Goal: Task Accomplishment & Management: Use online tool/utility

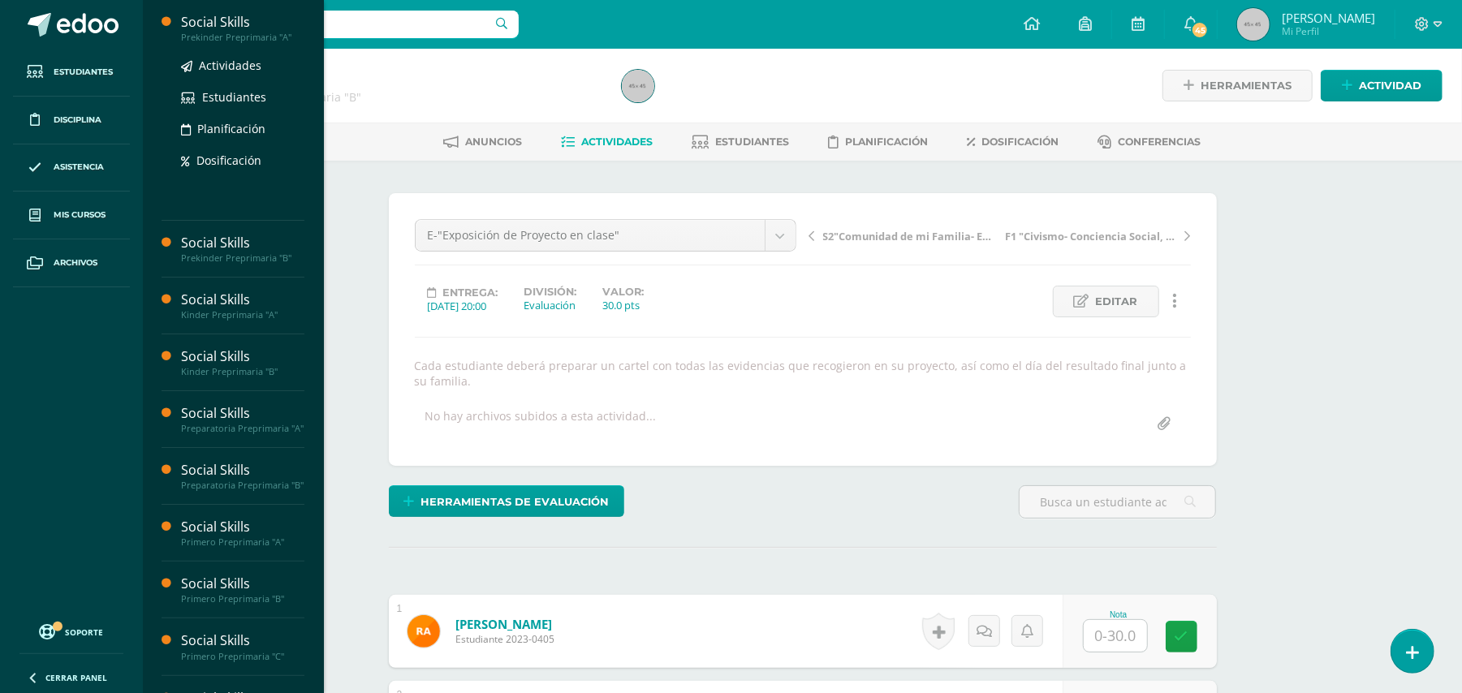
click at [234, 34] on div "Prekinder Preprimaria "A"" at bounding box center [242, 37] width 123 height 11
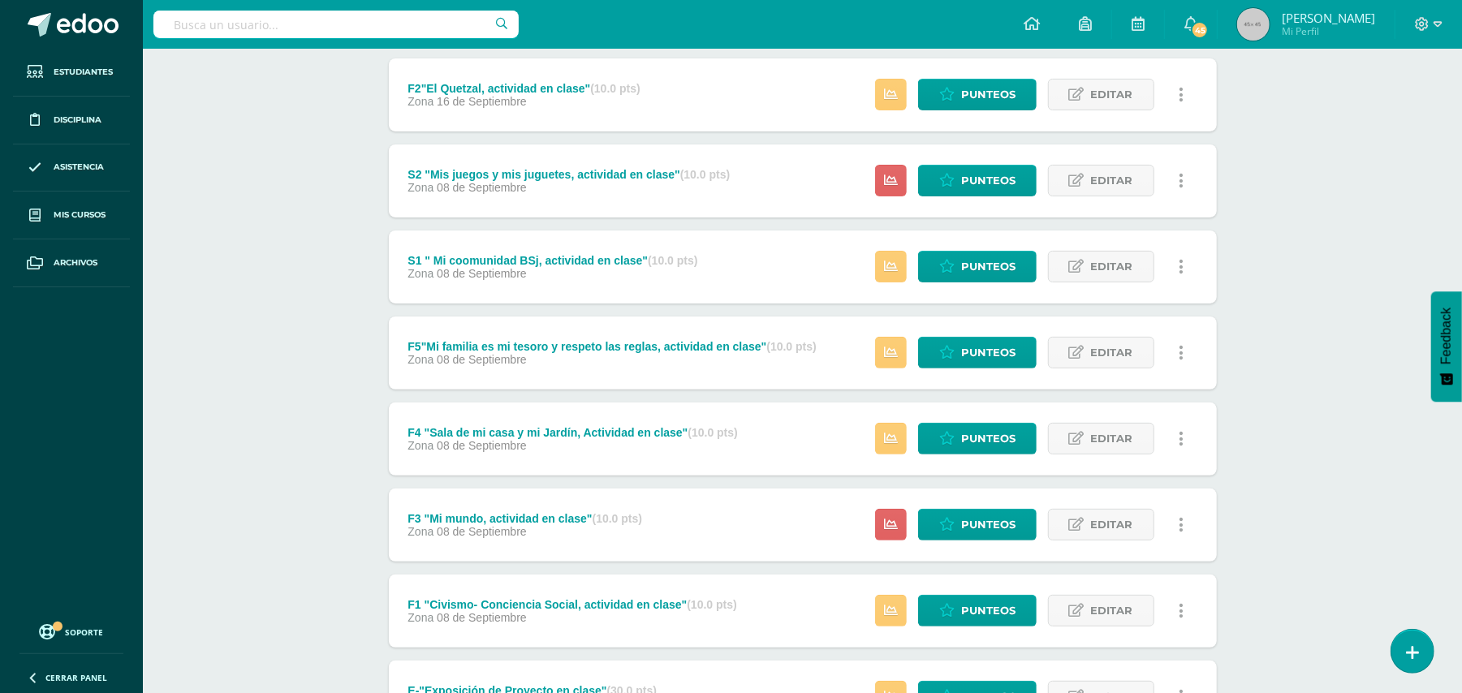
scroll to position [358, 0]
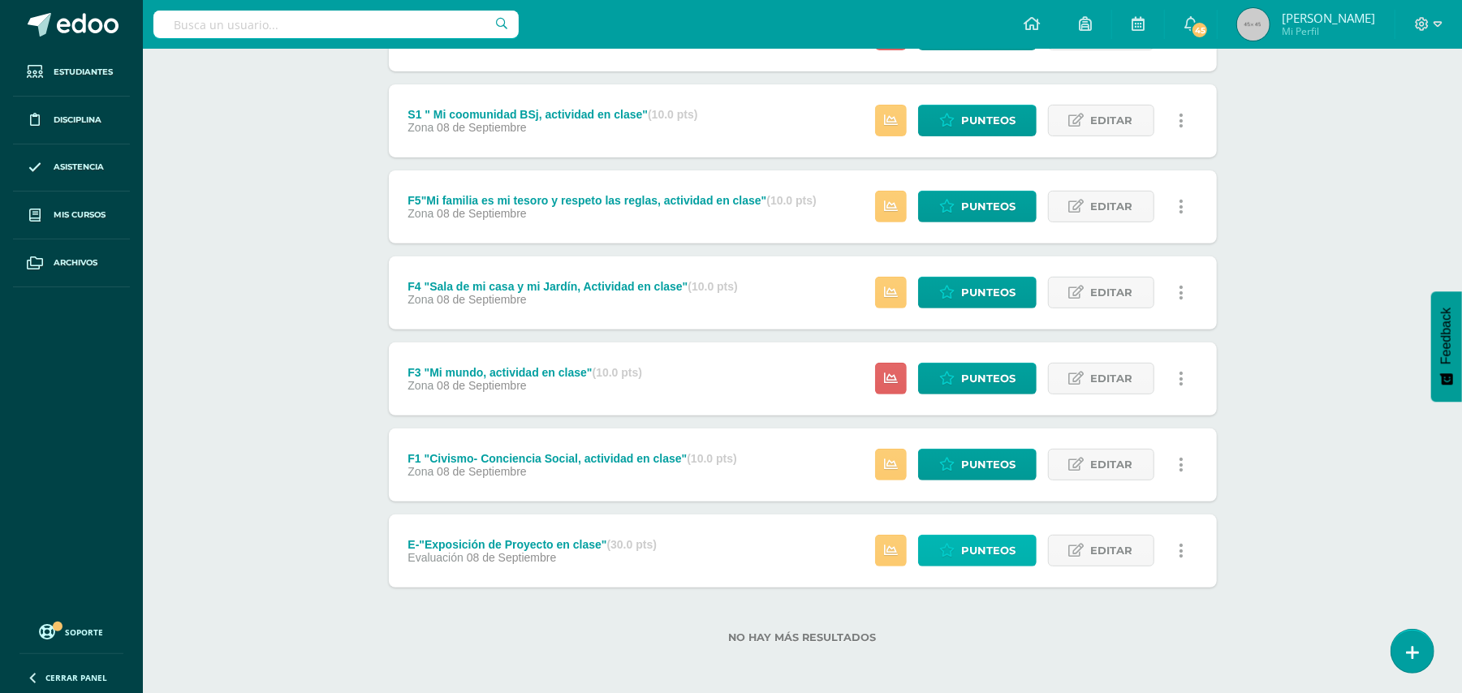
click at [969, 557] on span "Punteos" at bounding box center [988, 551] width 54 height 30
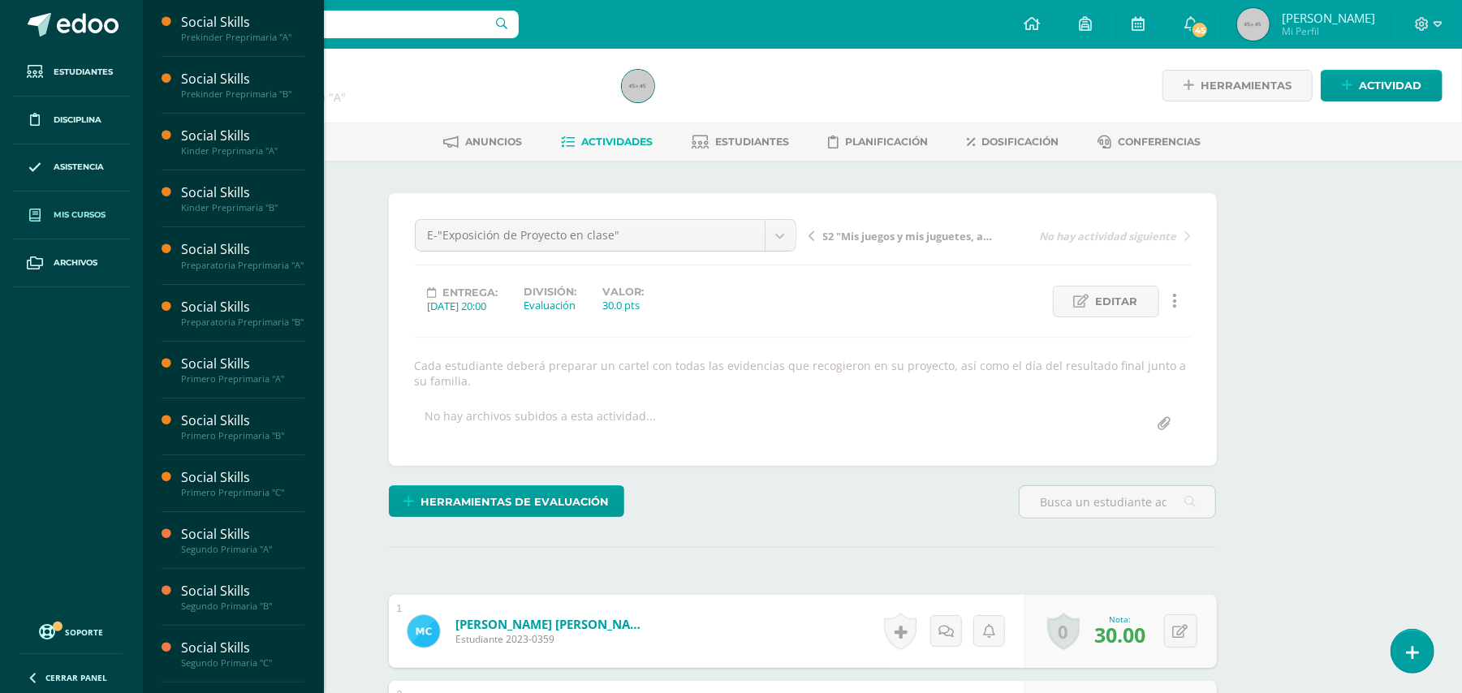
click at [83, 218] on span "Mis cursos" at bounding box center [80, 215] width 52 height 13
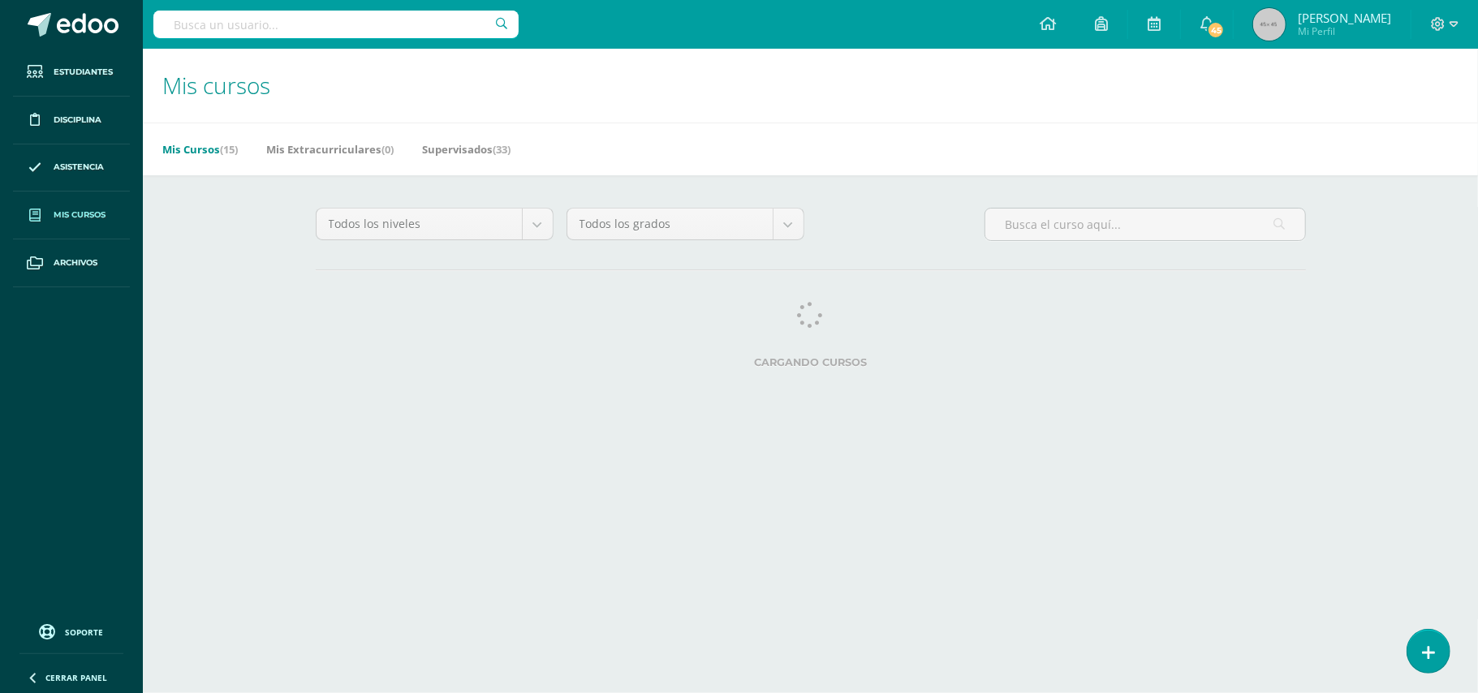
click at [218, 118] on h1 "Mis cursos" at bounding box center [810, 86] width 1297 height 74
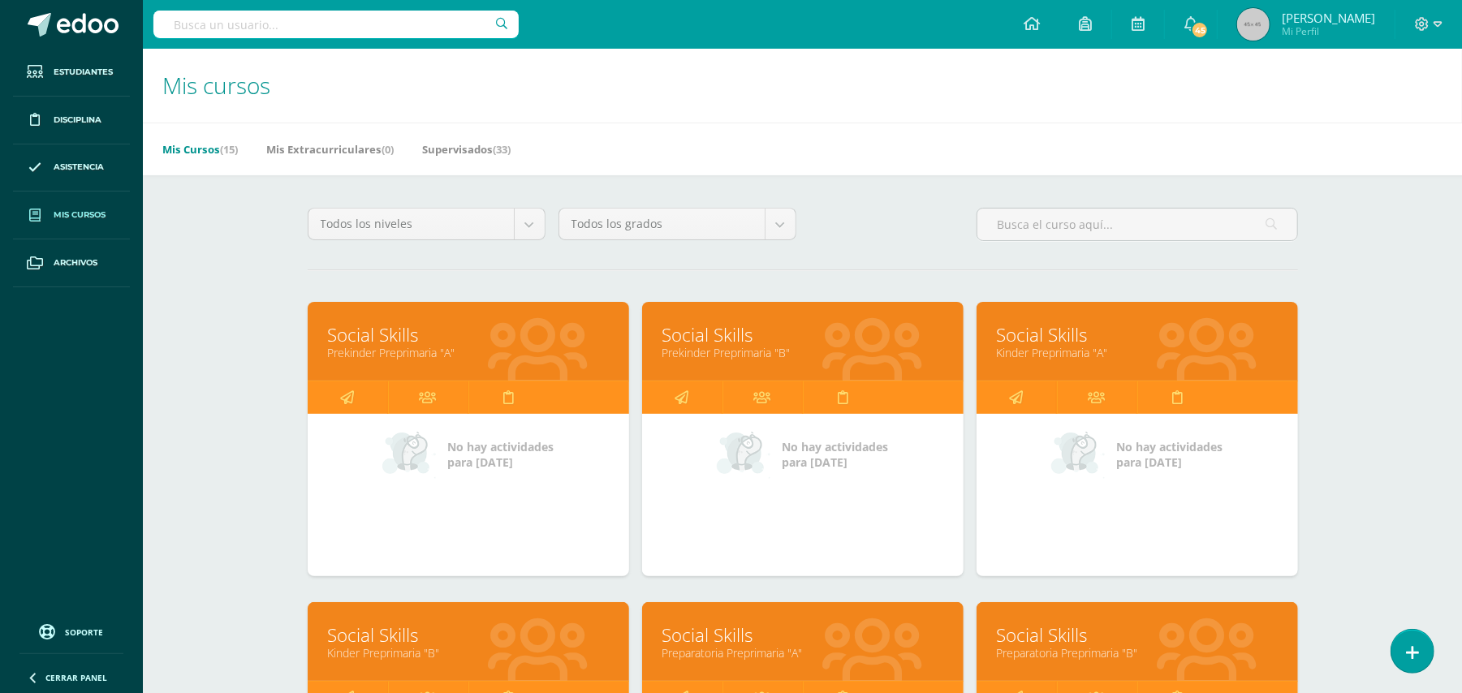
click at [725, 339] on link "Social Skills" at bounding box center [802, 334] width 281 height 25
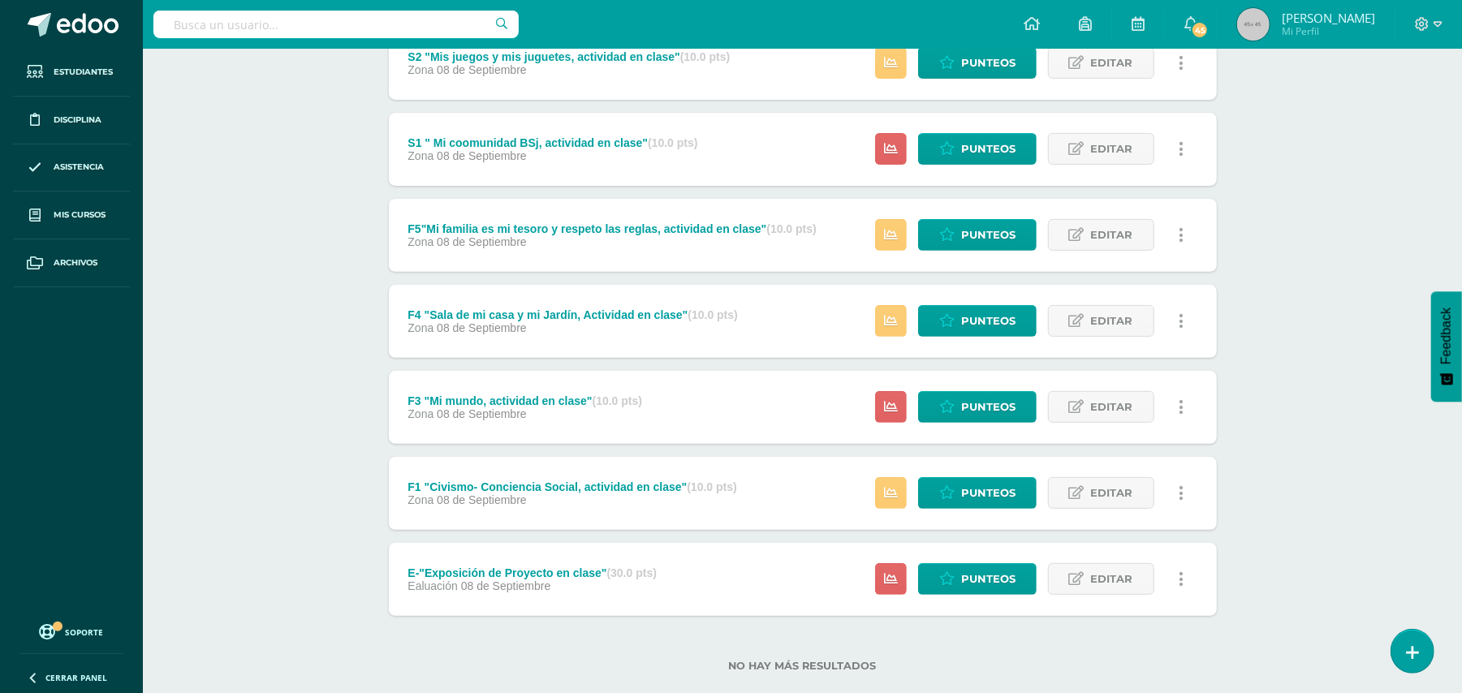
scroll to position [358, 0]
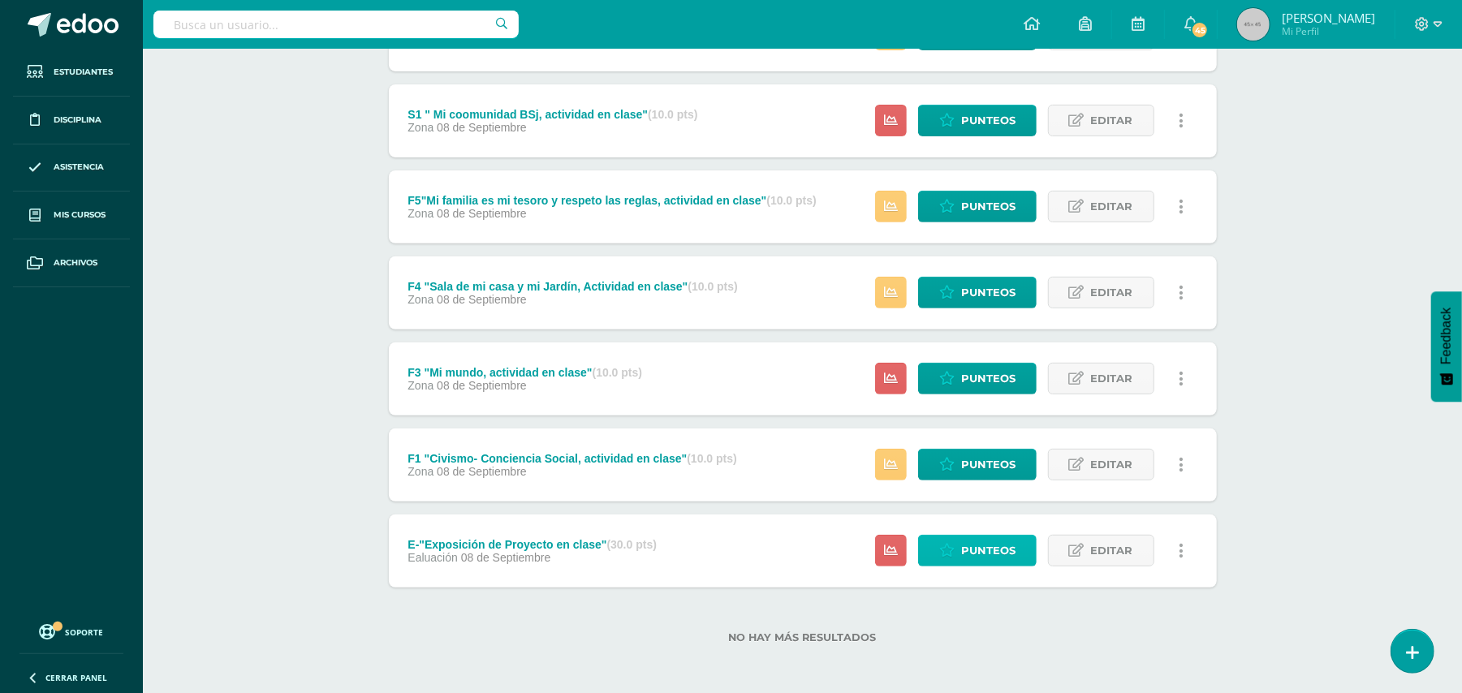
click at [994, 559] on span "Punteos" at bounding box center [988, 551] width 54 height 30
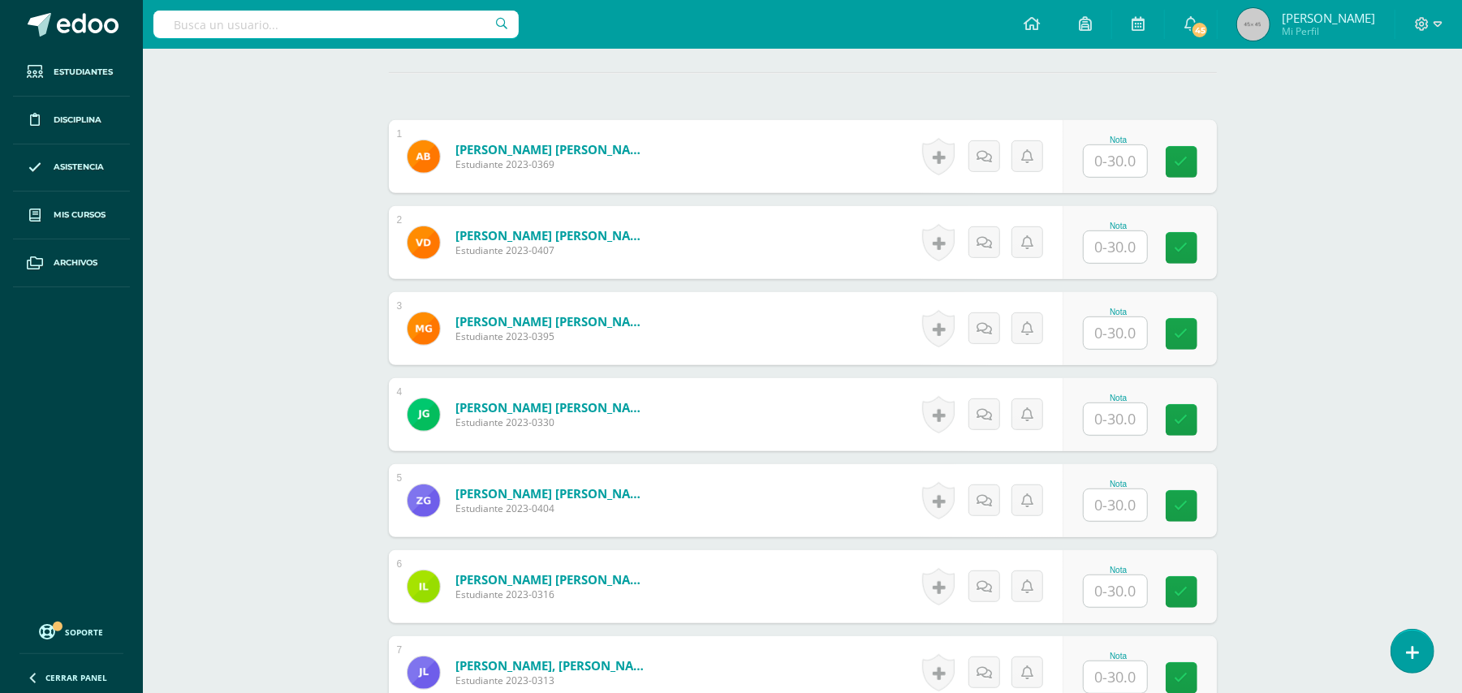
scroll to position [473, 0]
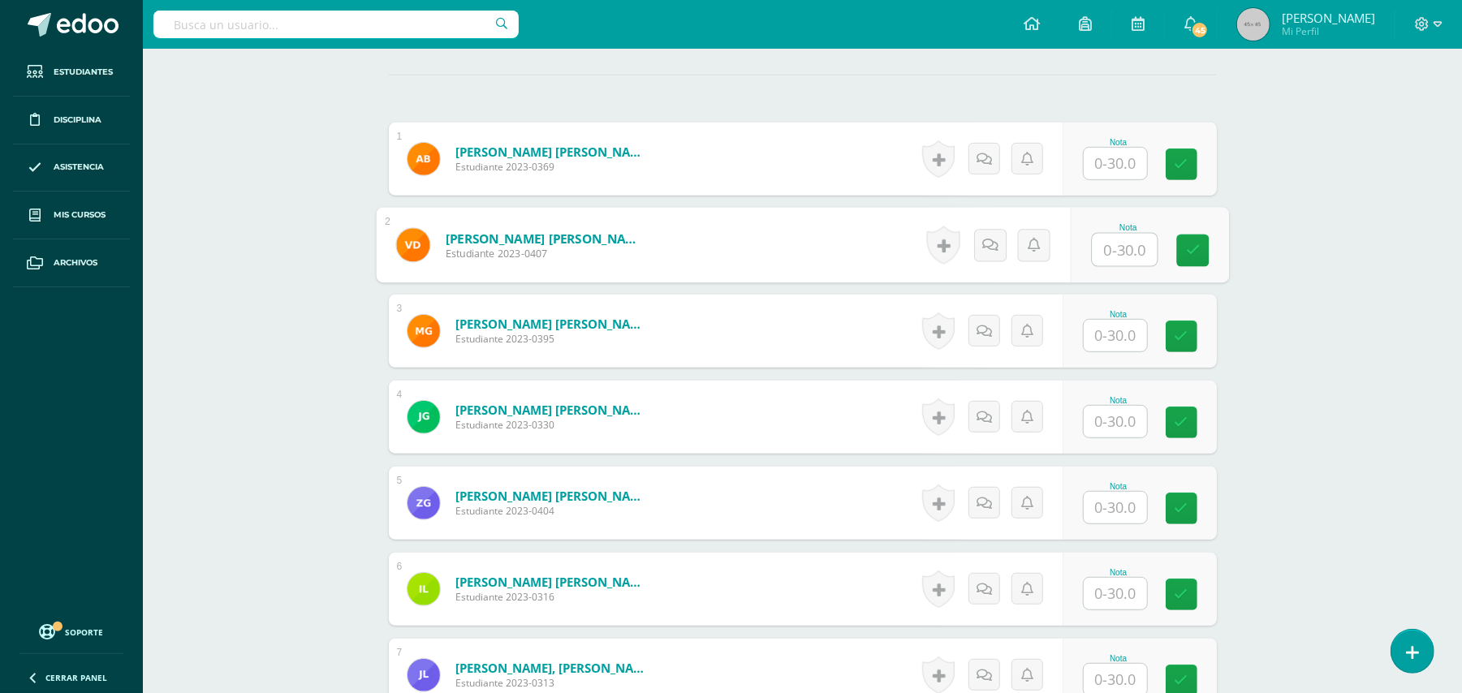
click at [1105, 261] on input "text" at bounding box center [1124, 250] width 65 height 32
type input "21"
